Goal: Task Accomplishment & Management: Manage account settings

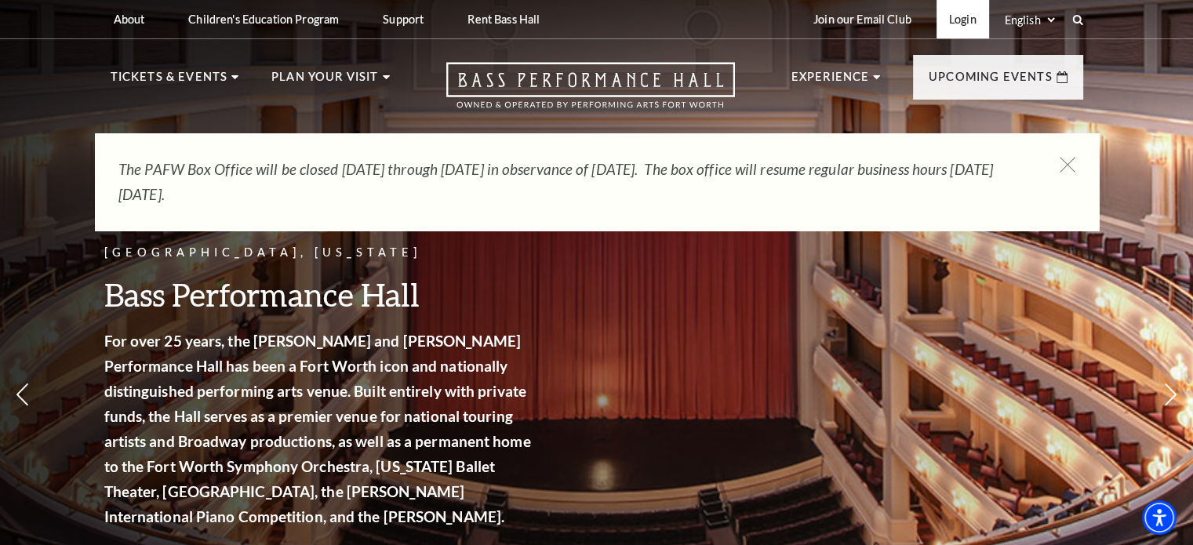
click at [959, 27] on link "Login" at bounding box center [962, 19] width 53 height 38
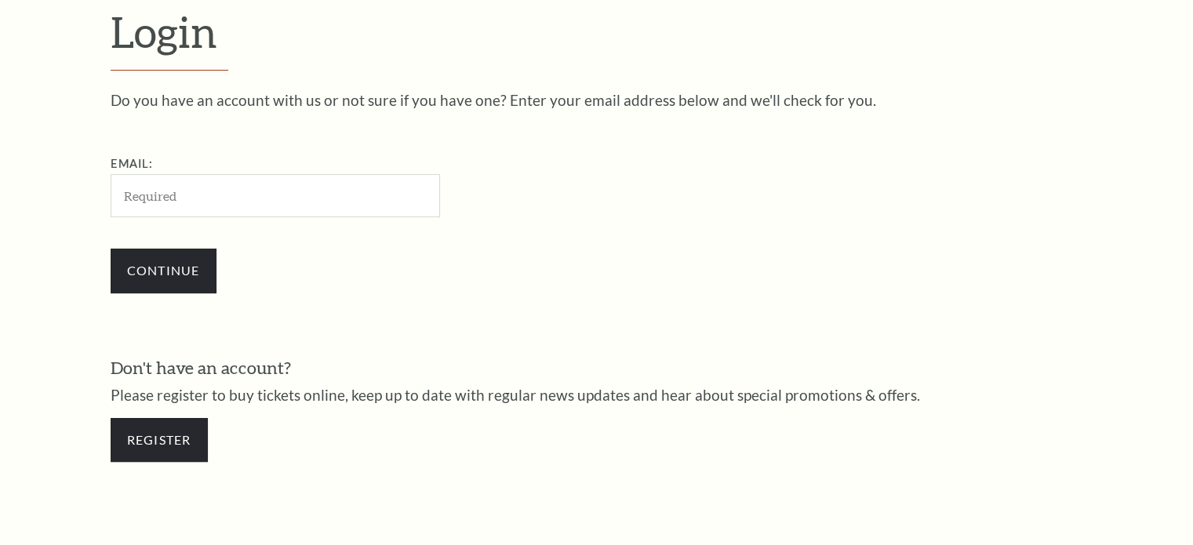
scroll to position [464, 0]
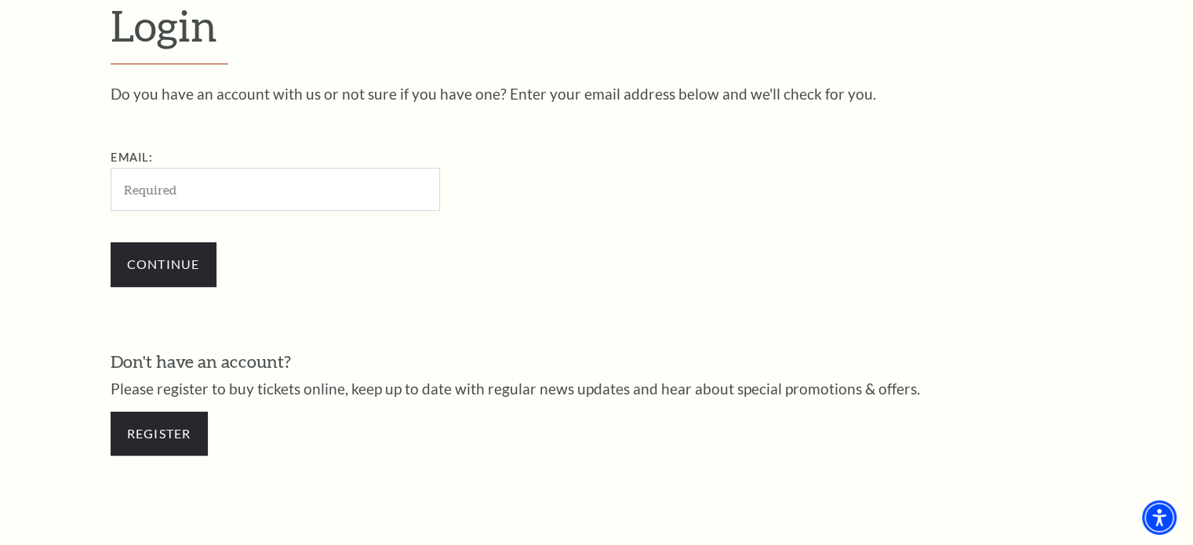
click at [271, 185] on input "Email:" at bounding box center [275, 189] width 329 height 43
type input "kara.showers@gmail.com"
click at [111, 242] on input "Continue" at bounding box center [164, 264] width 106 height 44
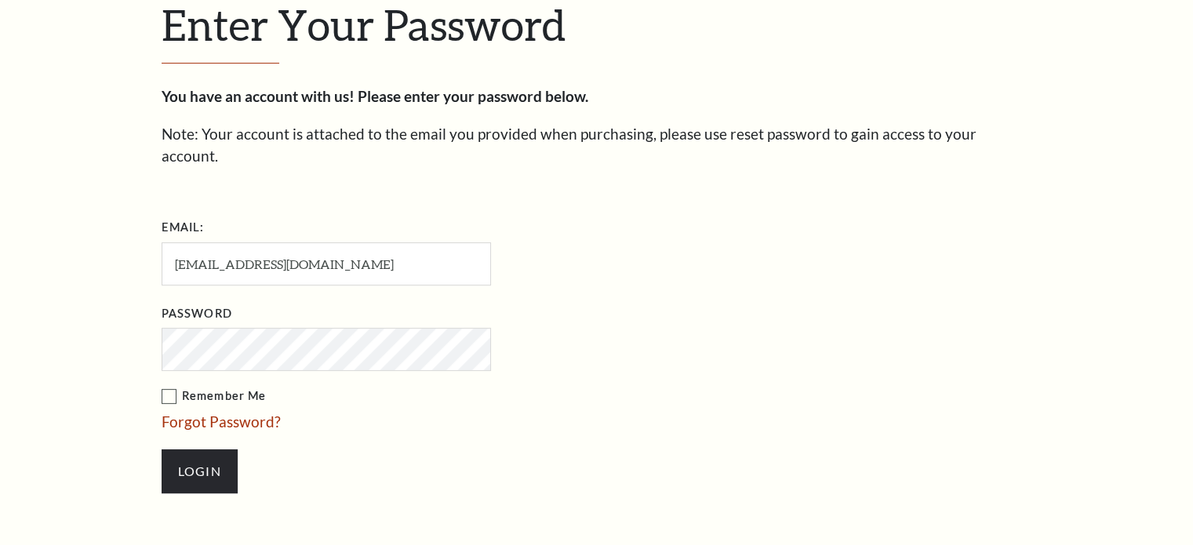
scroll to position [478, 0]
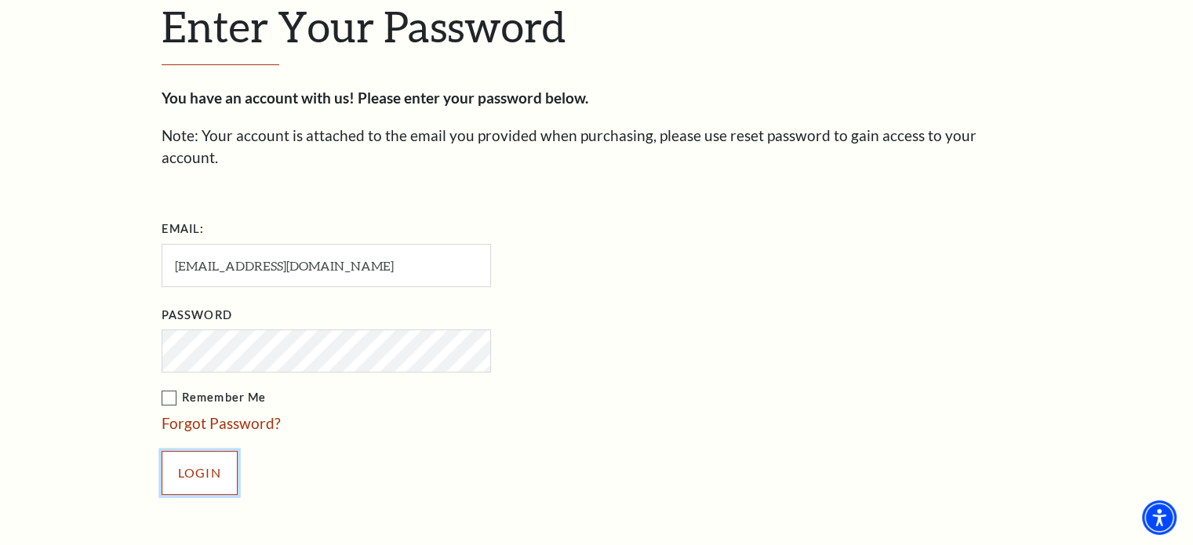
click at [204, 452] on input "Login" at bounding box center [200, 473] width 76 height 44
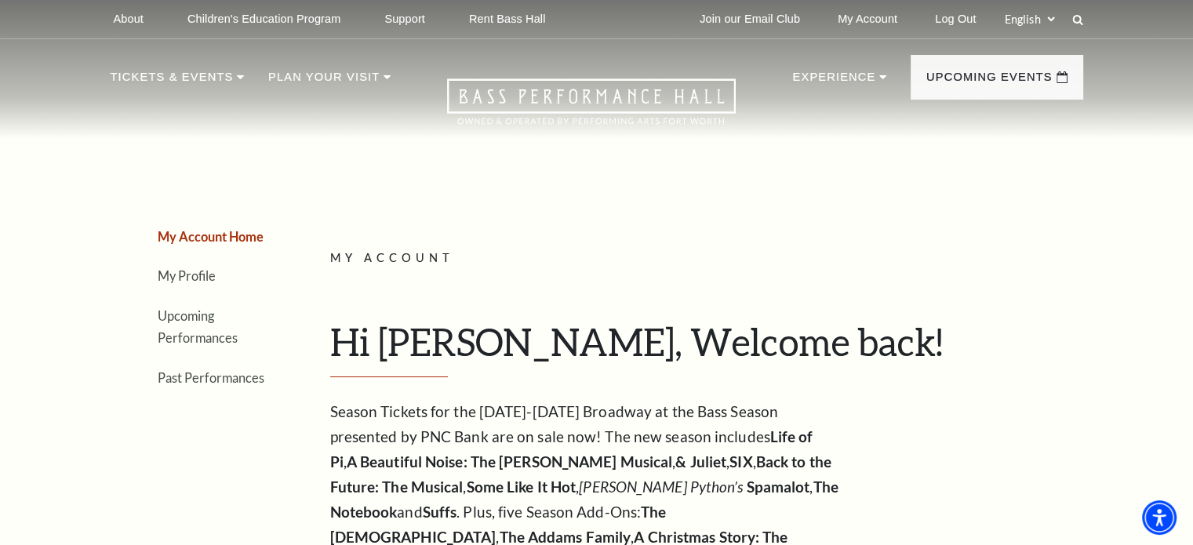
drag, startPoint x: 642, startPoint y: 360, endPoint x: 191, endPoint y: 324, distance: 452.3
click at [191, 324] on li "Upcoming Performances" at bounding box center [215, 326] width 114 height 45
click at [173, 313] on link "Upcoming Performances" at bounding box center [198, 327] width 80 height 38
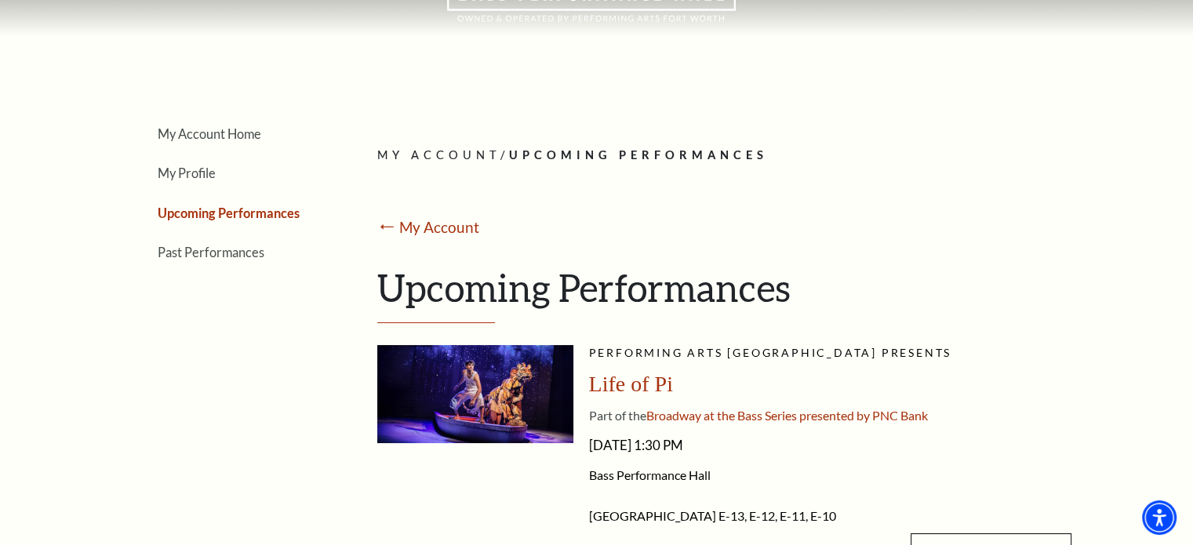
scroll to position [108, 0]
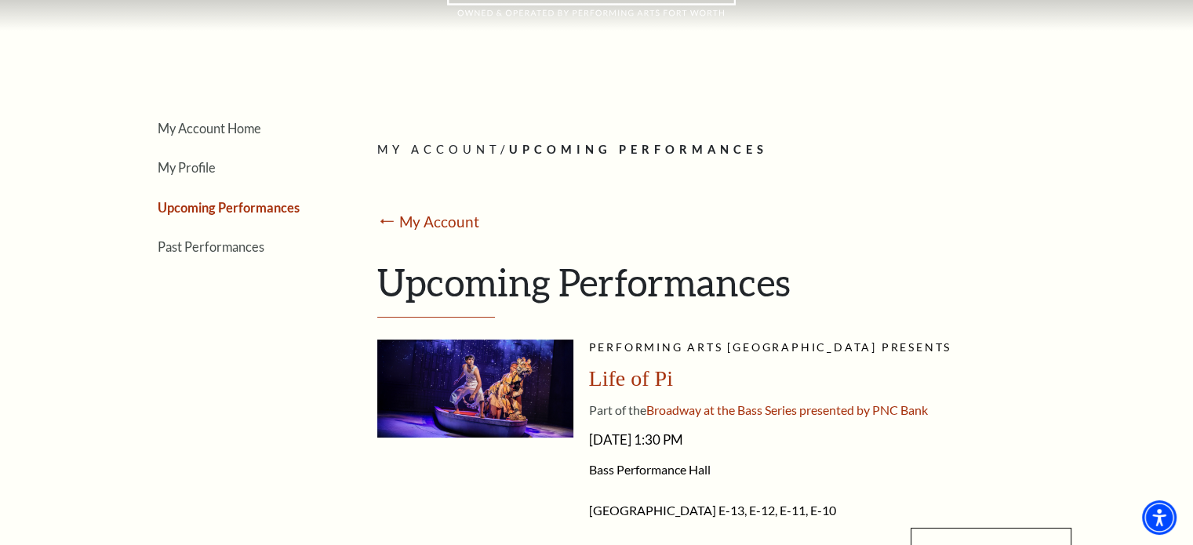
drag, startPoint x: 571, startPoint y: 360, endPoint x: 342, endPoint y: 442, distance: 243.3
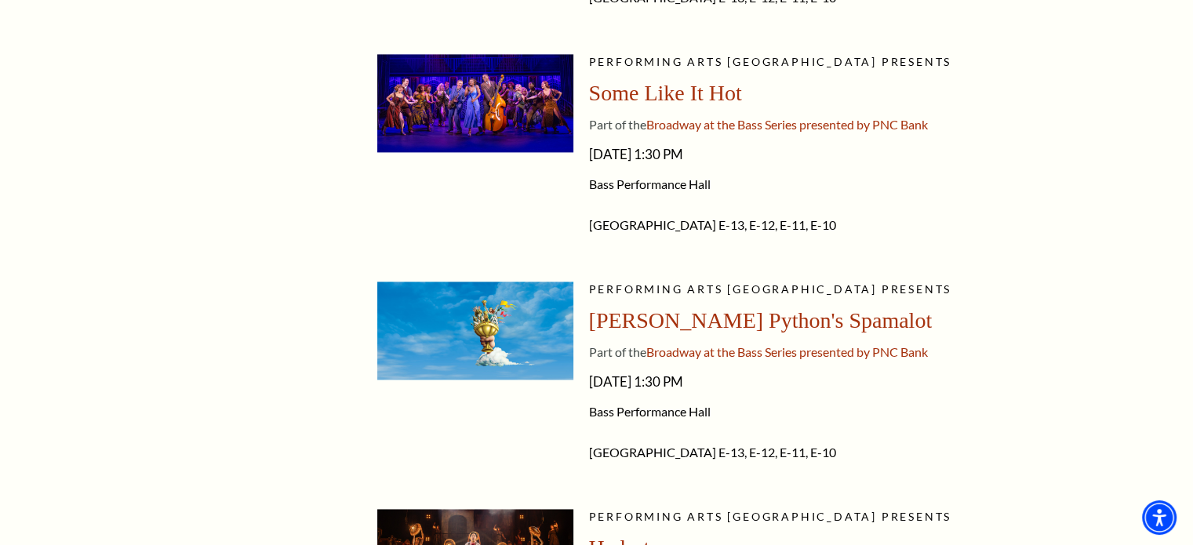
scroll to position [2205, 0]
